Goal: Information Seeking & Learning: Learn about a topic

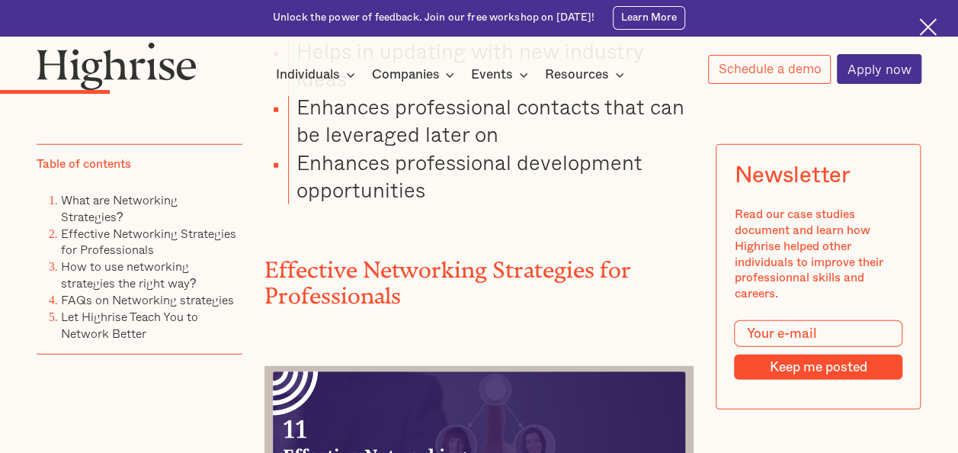
scroll to position [2375, 0]
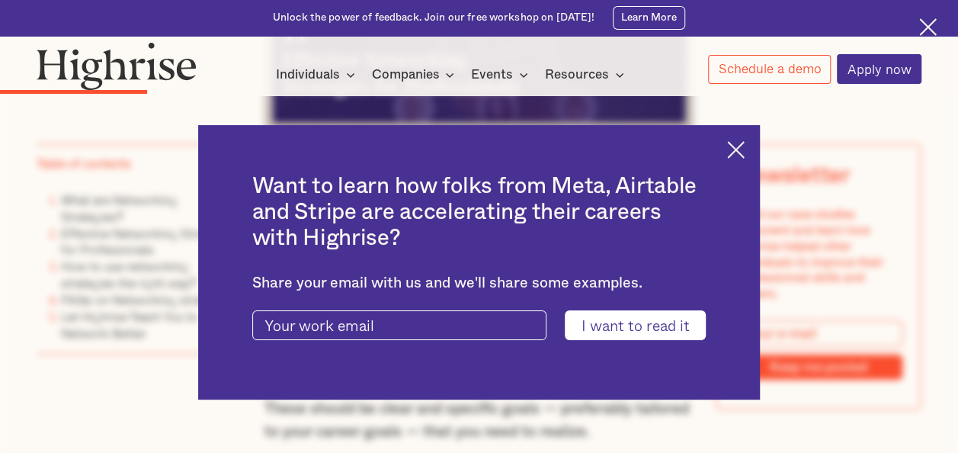
click at [745, 149] on img at bounding box center [736, 150] width 18 height 18
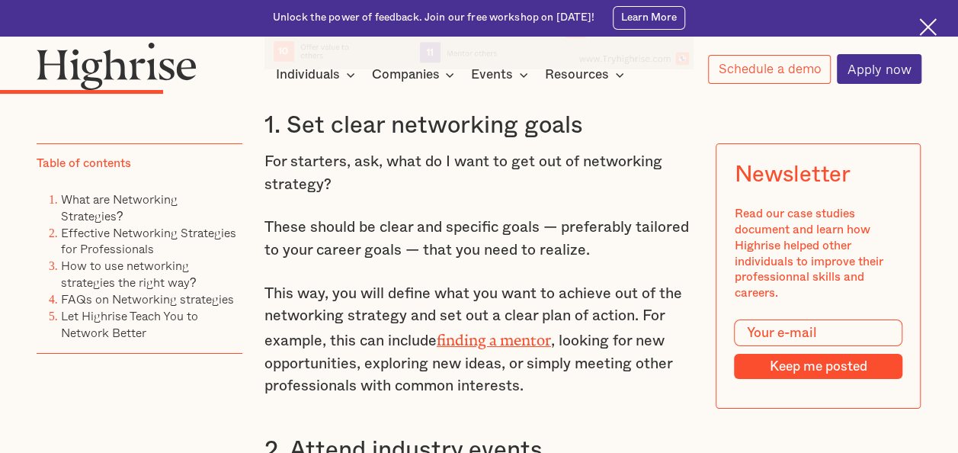
scroll to position [2571, 0]
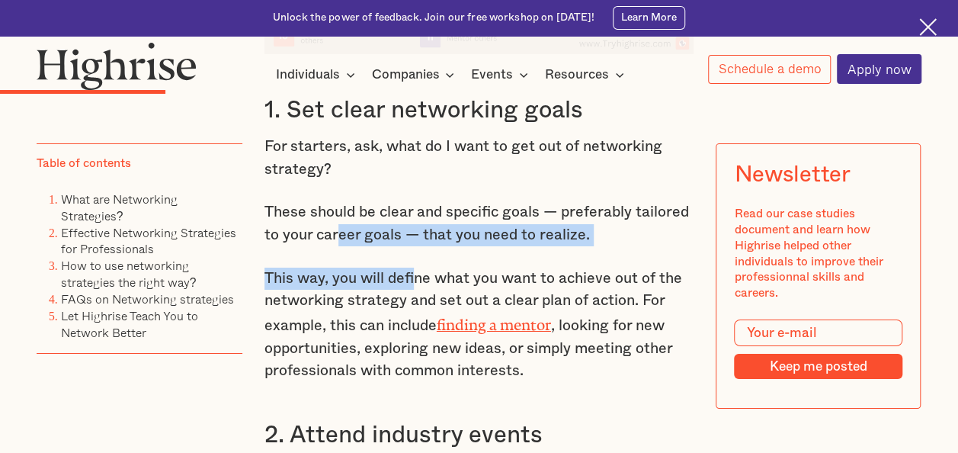
drag, startPoint x: 338, startPoint y: 215, endPoint x: 413, endPoint y: 245, distance: 80.7
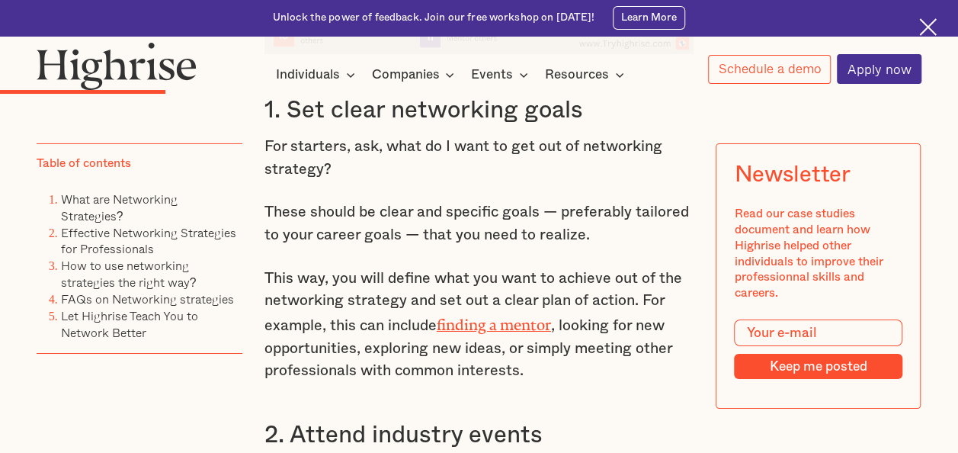
drag, startPoint x: 413, startPoint y: 245, endPoint x: 565, endPoint y: 305, distance: 162.9
click at [565, 305] on p "This way, you will define what you want to achieve out of the networking strate…" at bounding box center [479, 324] width 430 height 115
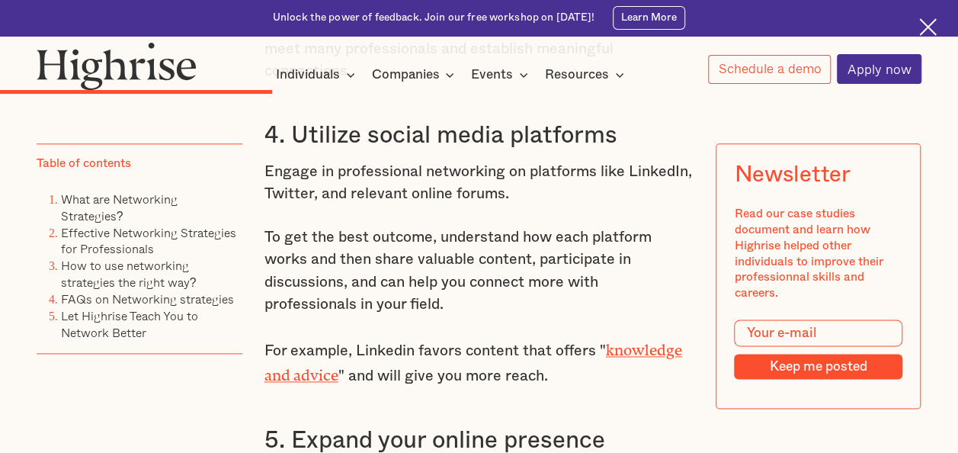
scroll to position [3703, 0]
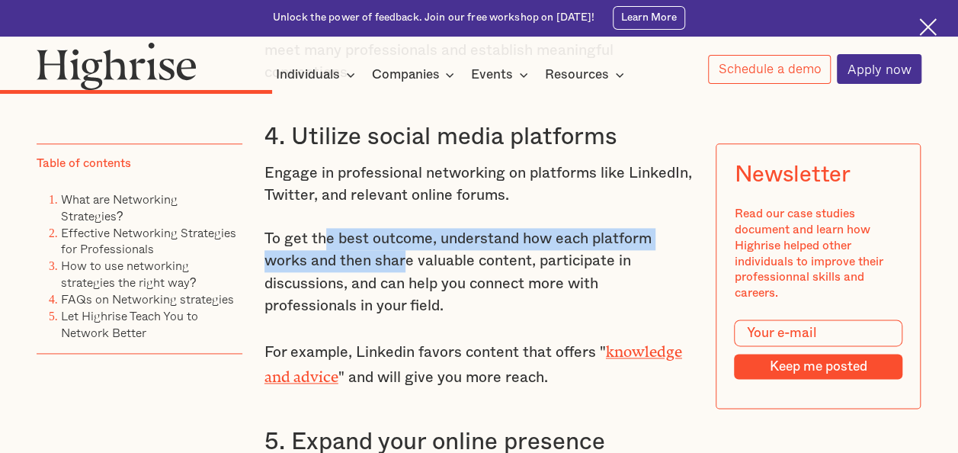
drag, startPoint x: 323, startPoint y: 242, endPoint x: 402, endPoint y: 251, distance: 79.8
click at [402, 251] on p "To get the best outcome, understand how each platform works and then share valu…" at bounding box center [479, 273] width 430 height 90
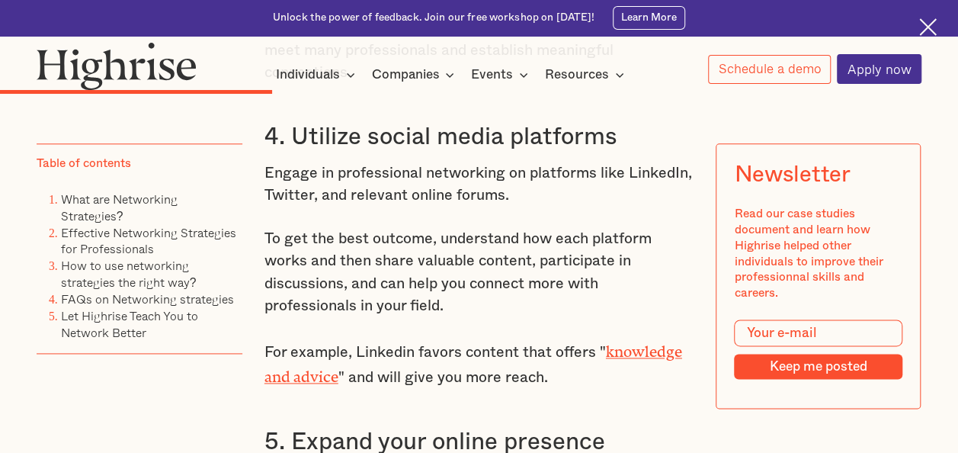
click at [482, 311] on p "To get the best outcome, understand how each platform works and then share valu…" at bounding box center [479, 273] width 430 height 90
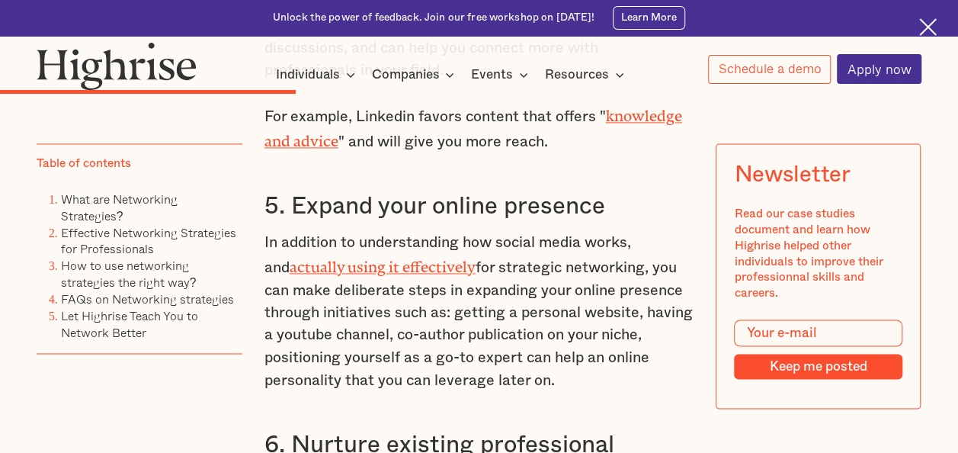
scroll to position [3954, 0]
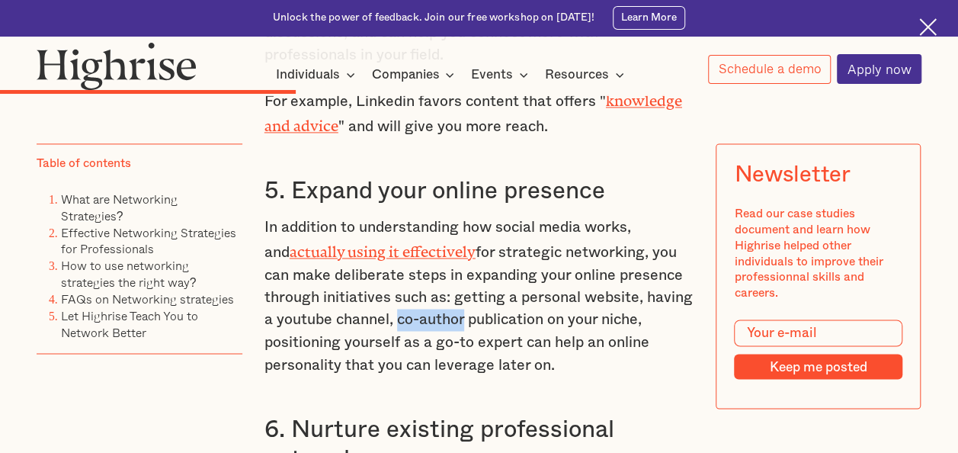
drag, startPoint x: 392, startPoint y: 321, endPoint x: 466, endPoint y: 319, distance: 73.2
click at [466, 319] on p "In addition to understanding how social media works, and actually using it effe…" at bounding box center [479, 296] width 430 height 160
drag, startPoint x: 466, startPoint y: 319, endPoint x: 538, endPoint y: 341, distance: 75.9
click at [538, 341] on p "In addition to understanding how social media works, and actually using it effe…" at bounding box center [479, 296] width 430 height 160
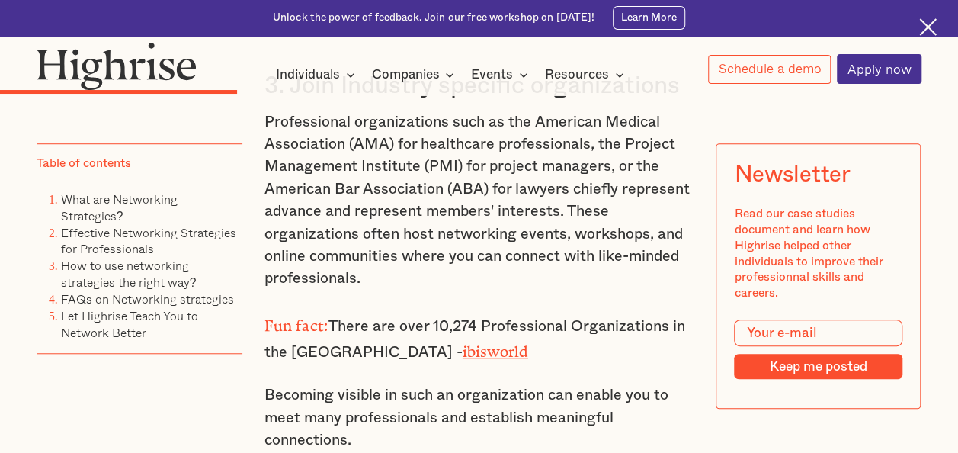
scroll to position [3336, 0]
